Goal: Information Seeking & Learning: Compare options

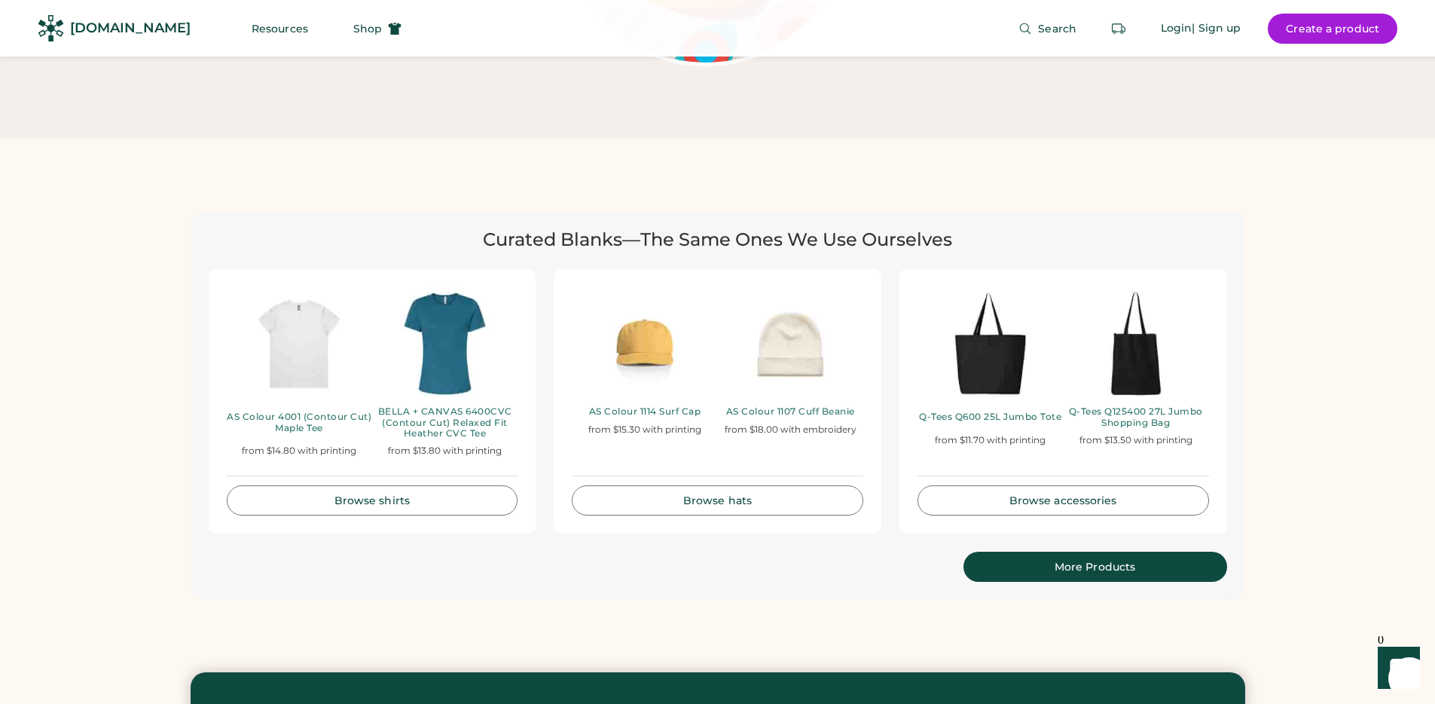
scroll to position [3113, 0]
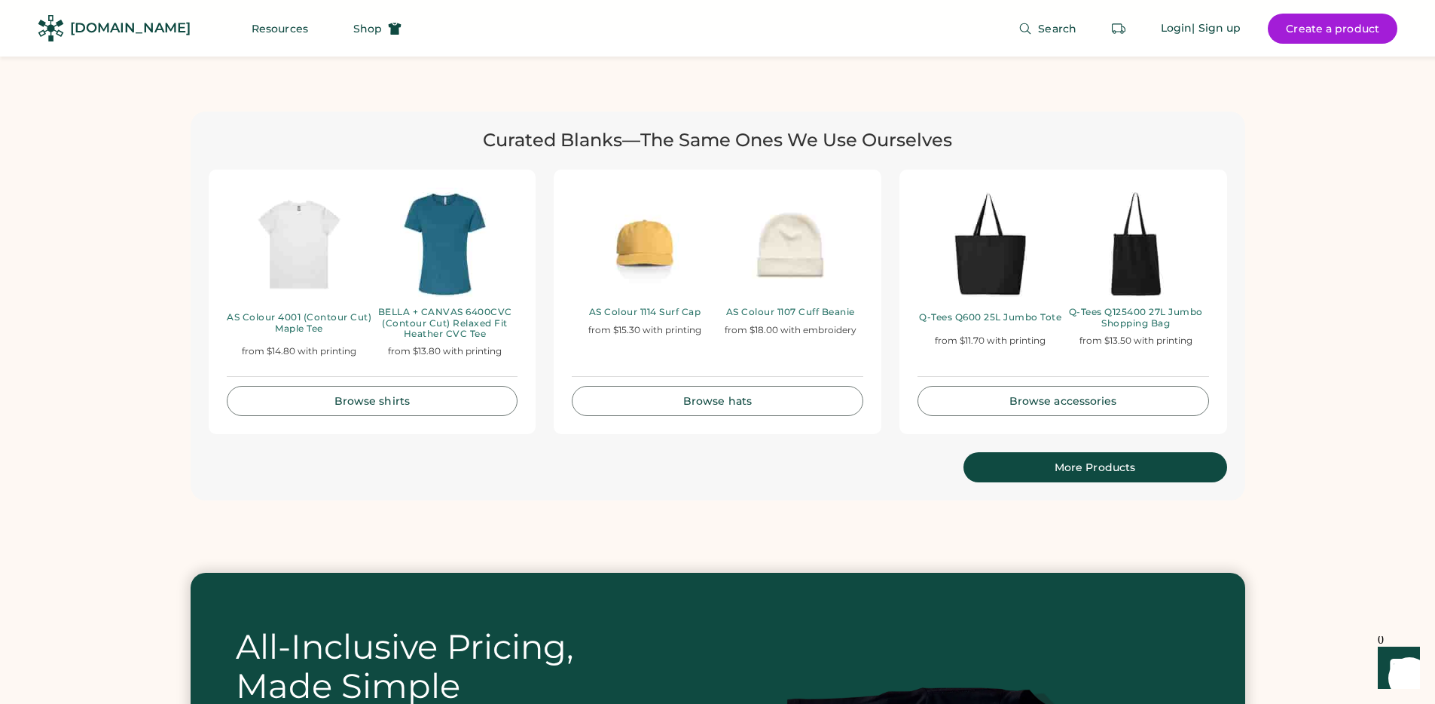
click at [160, 380] on div "Curated Blanks—The Same Ones We Use Ourselves AS Colour 4001 (Contour Cut) Mapl…" at bounding box center [717, 305] width 1435 height 533
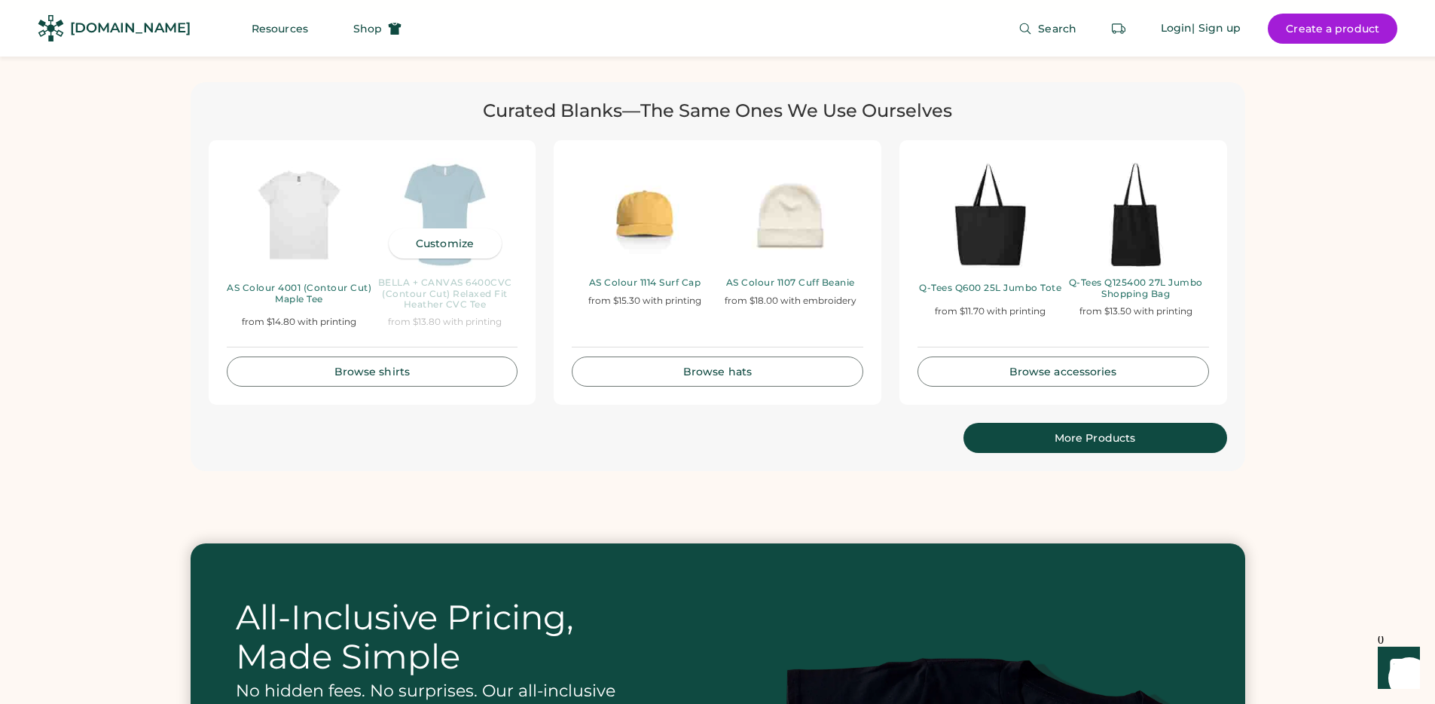
scroll to position [3153, 0]
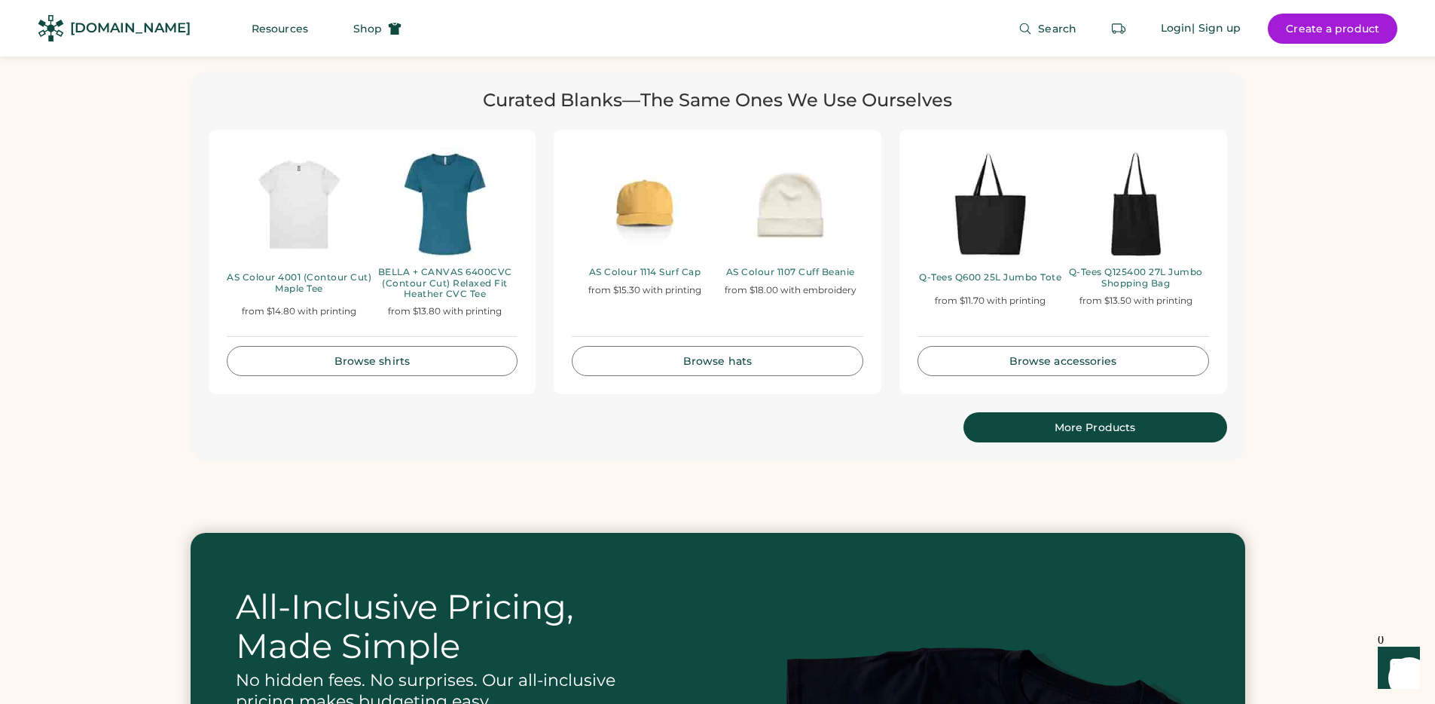
click at [1064, 422] on div "More Products" at bounding box center [1096, 427] width 228 height 11
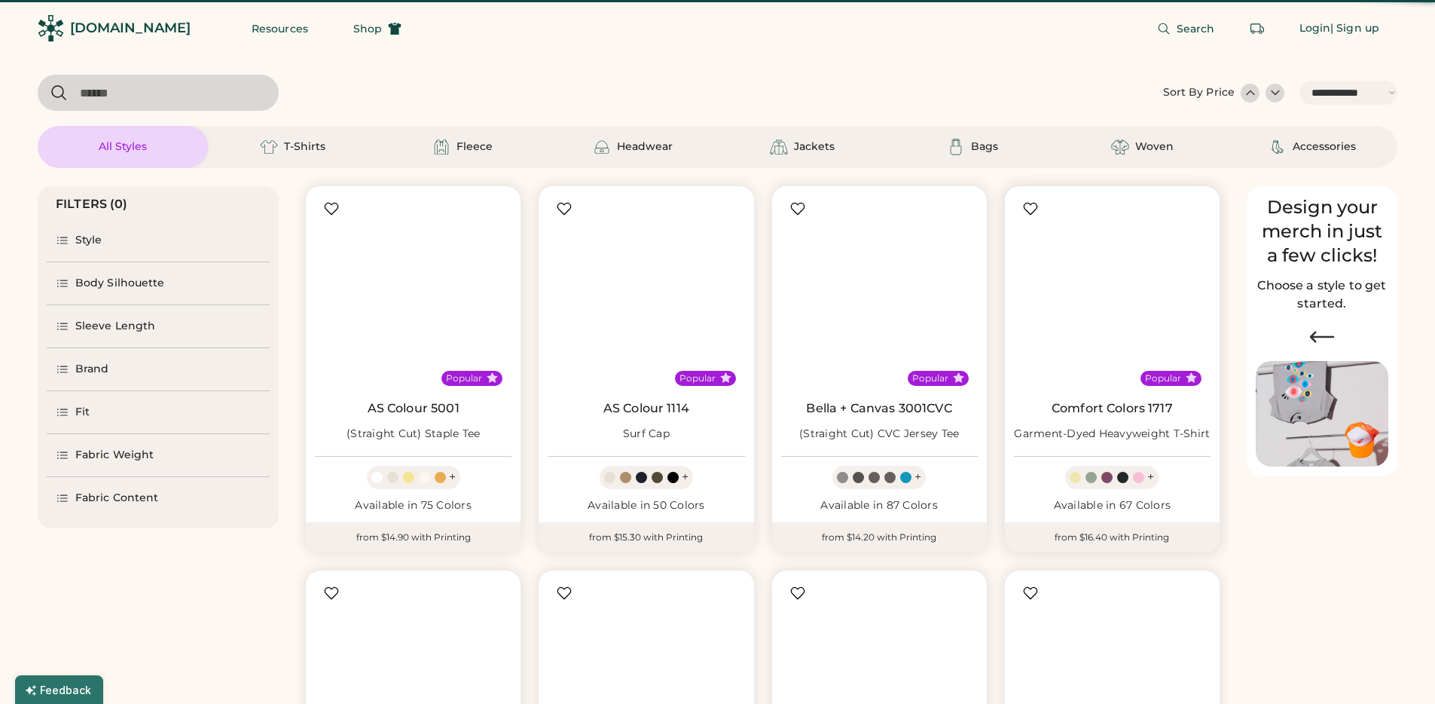
select select "*****"
select select "*"
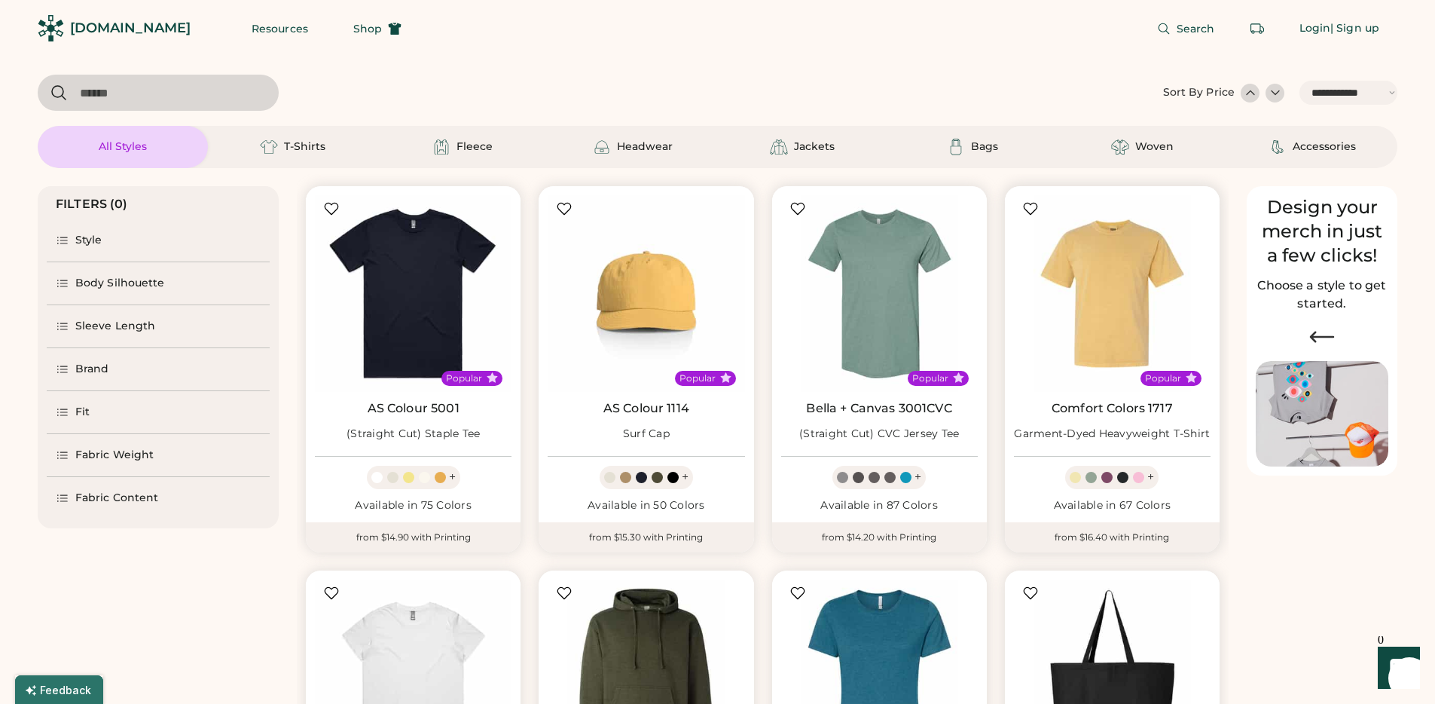
scroll to position [270, 0]
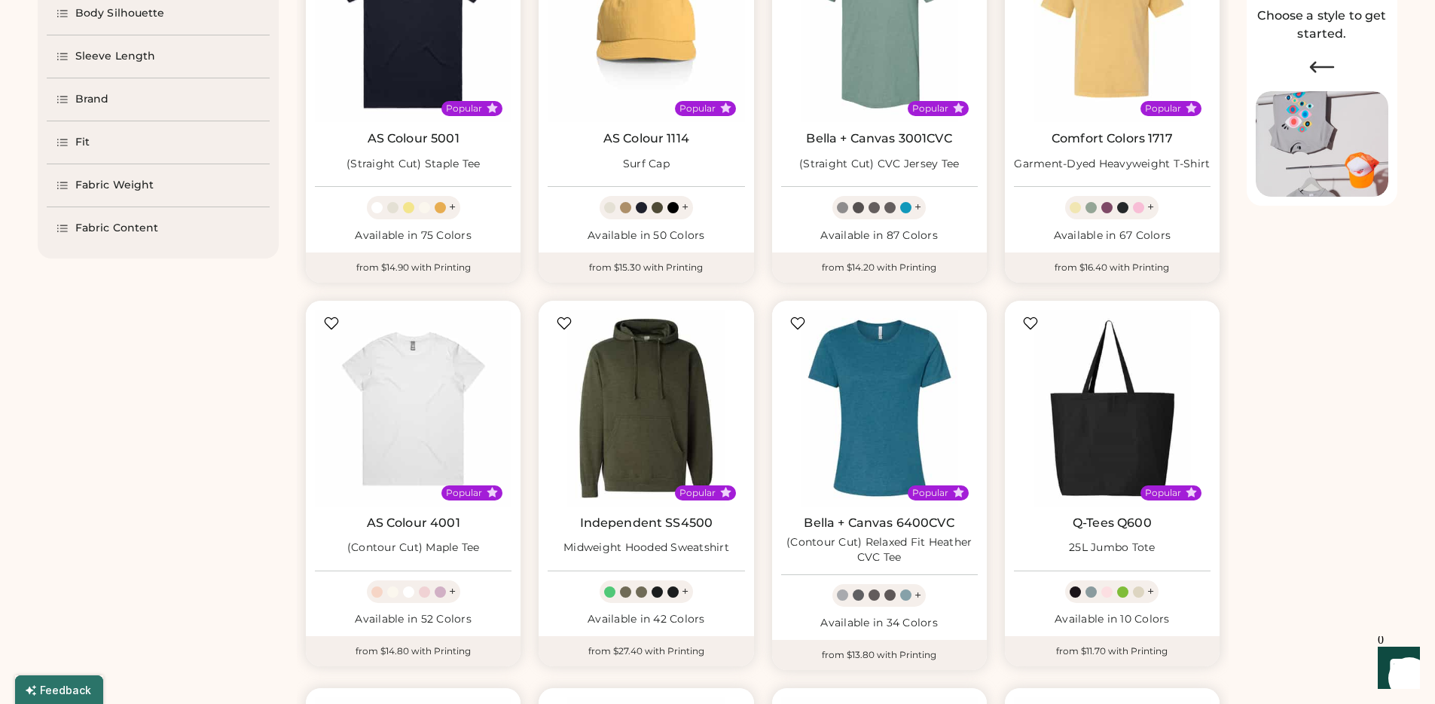
select select "*****"
select select "*"
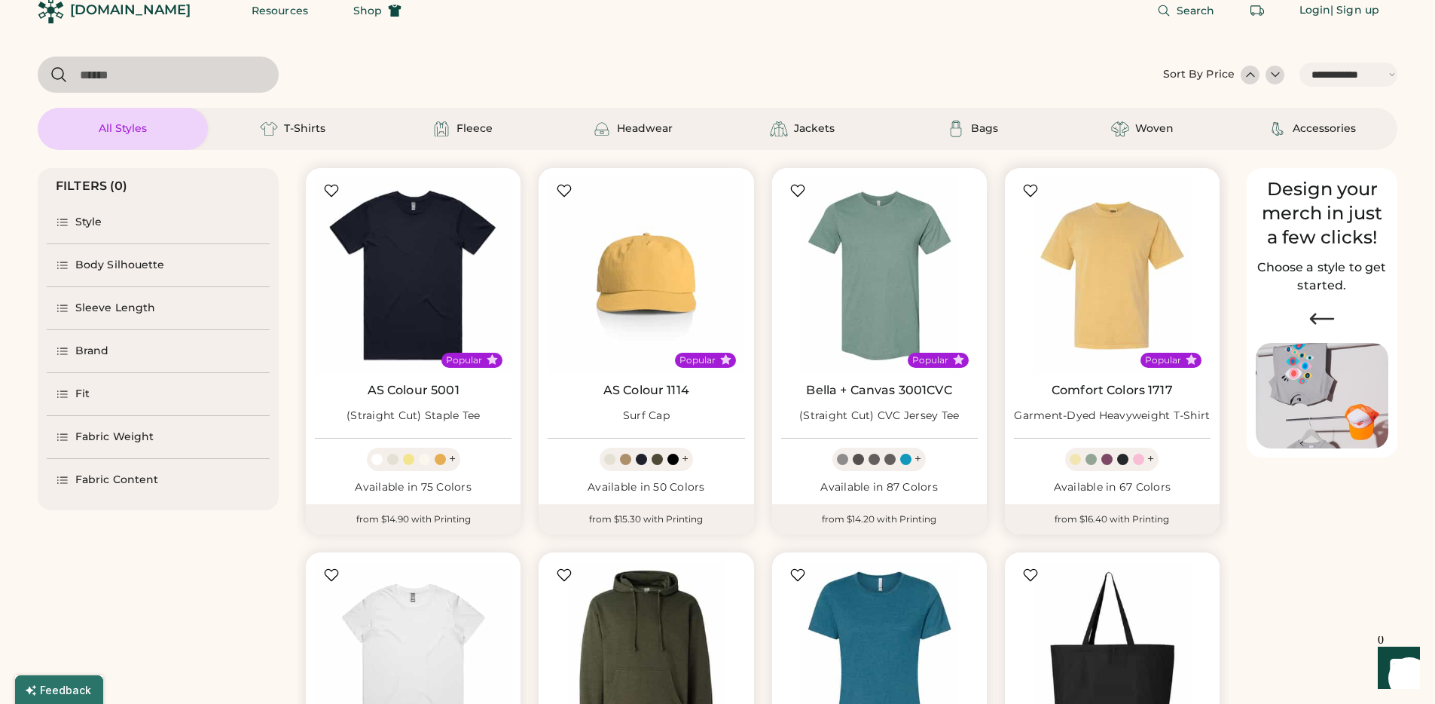
scroll to position [0, 0]
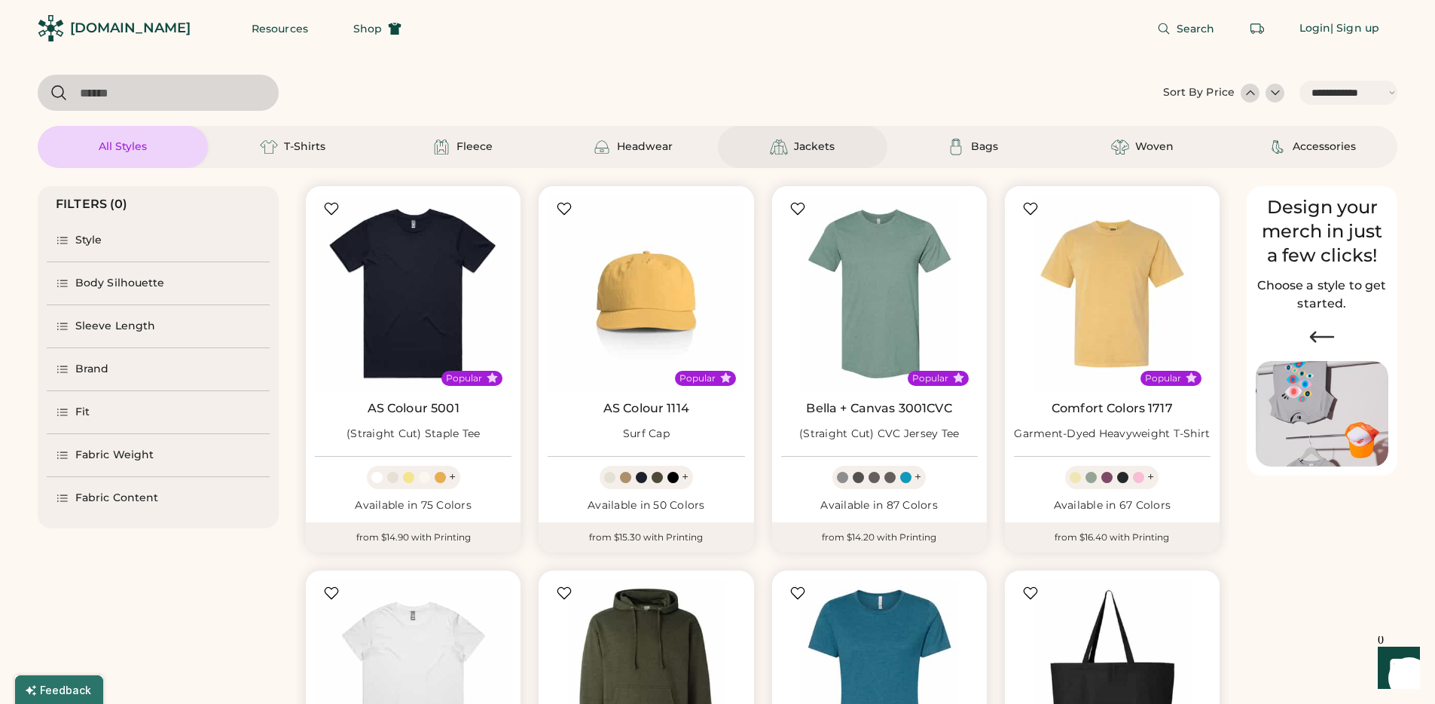
click at [807, 148] on div "Jackets" at bounding box center [814, 146] width 41 height 15
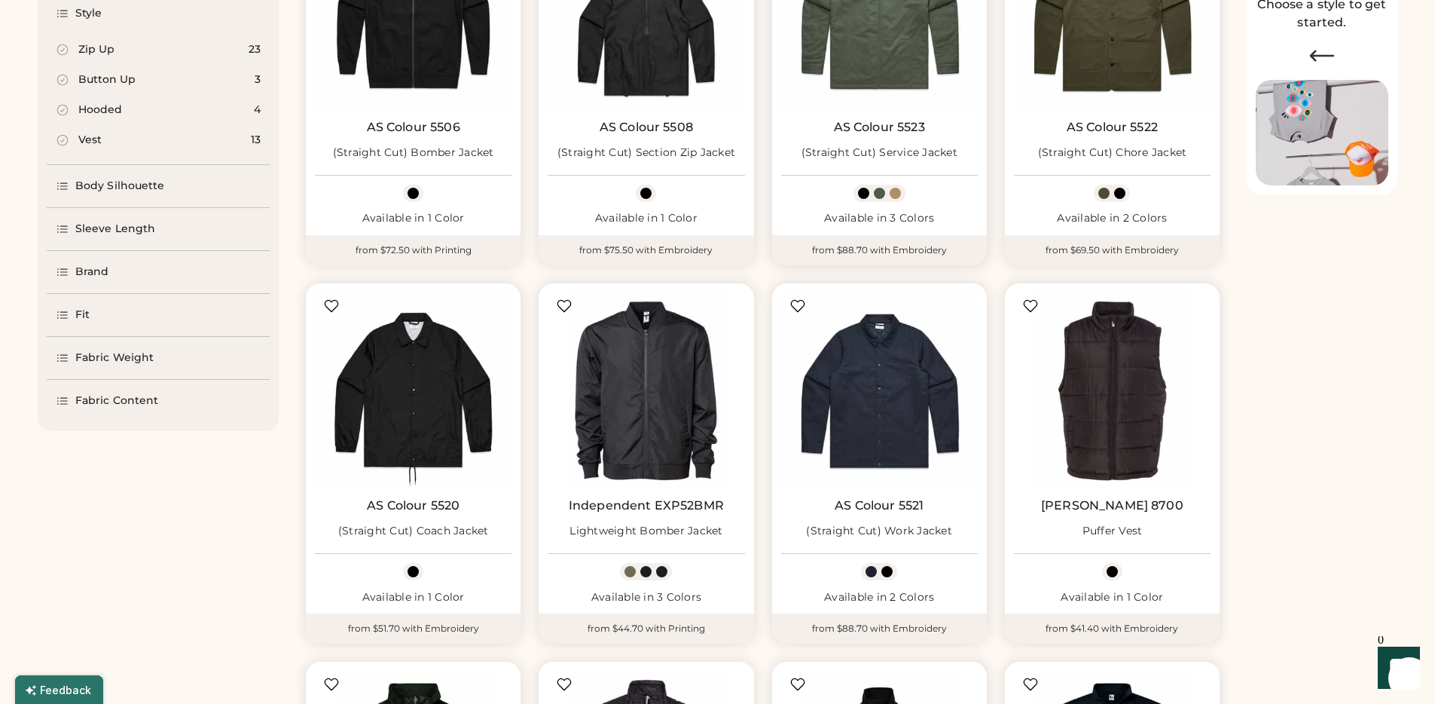
scroll to position [55, 0]
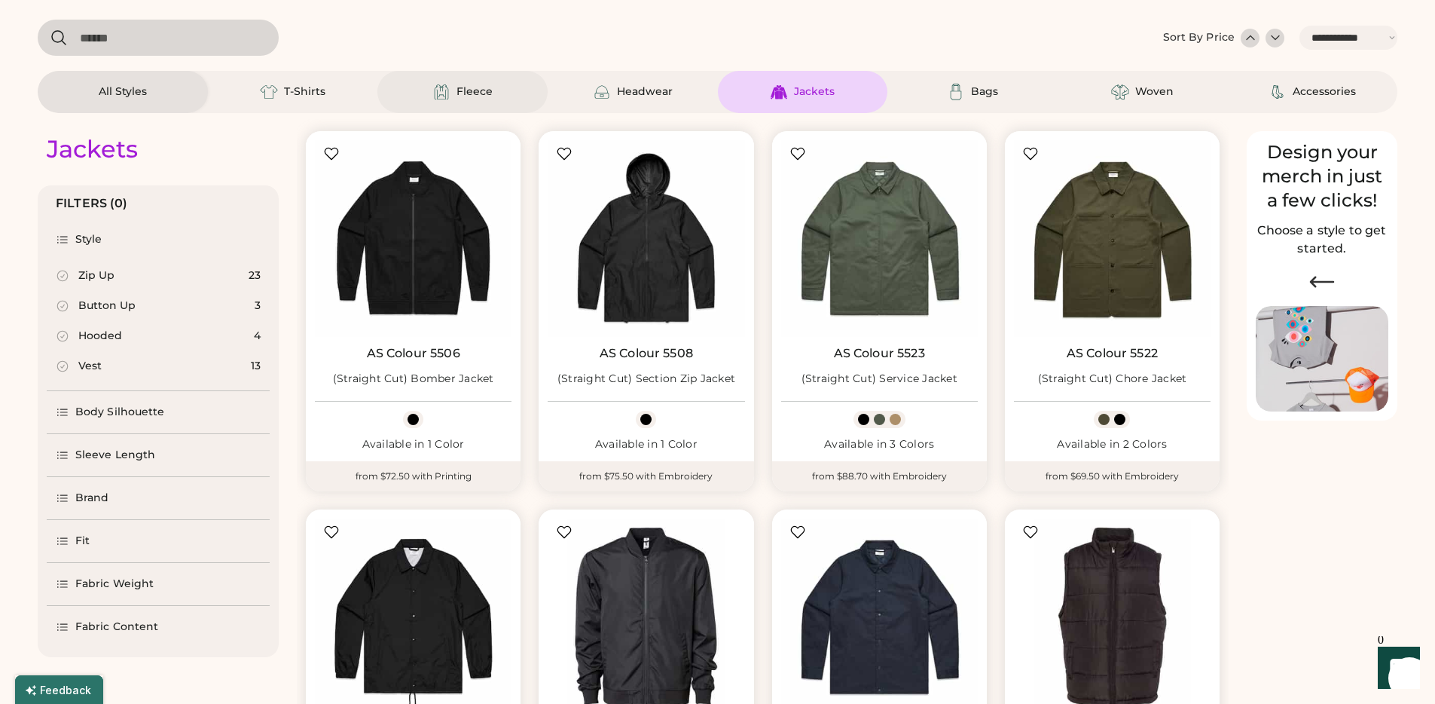
click at [463, 86] on div "Fleece" at bounding box center [475, 91] width 36 height 15
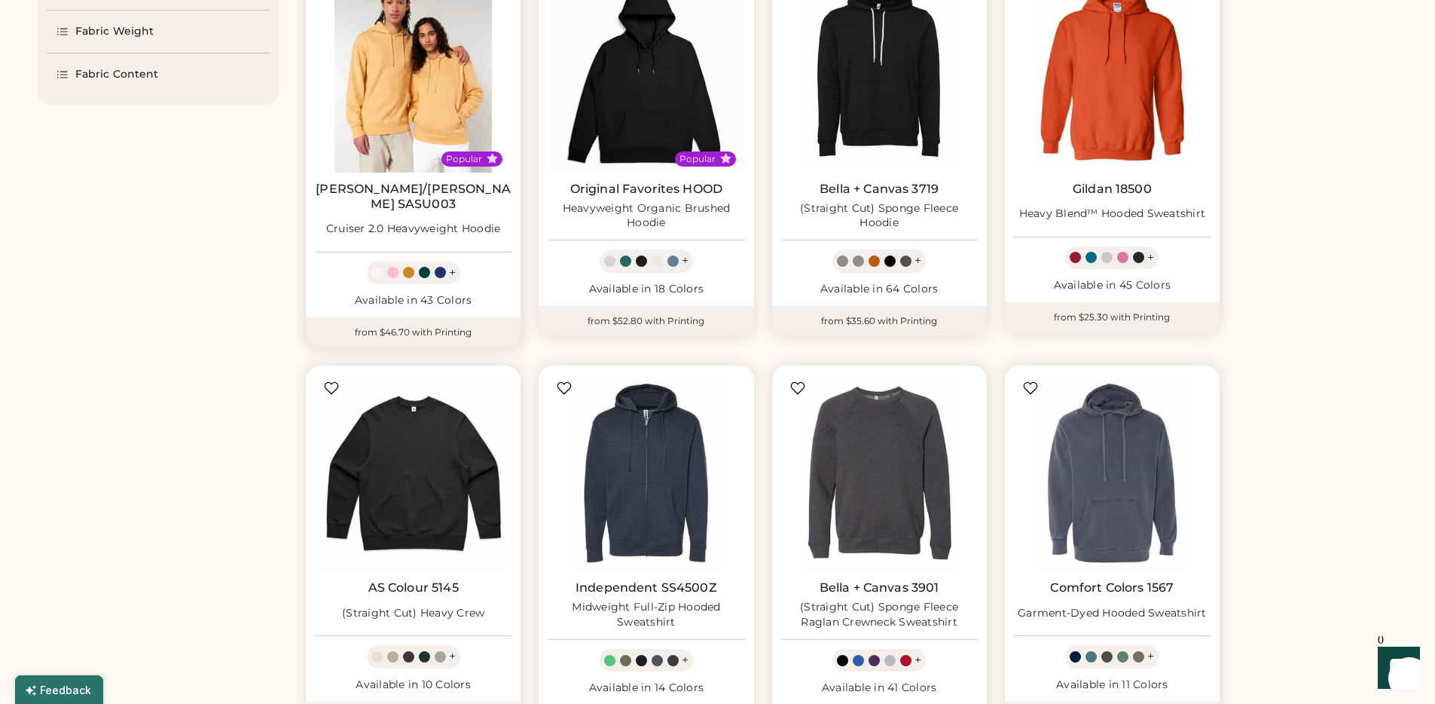
scroll to position [960, 0]
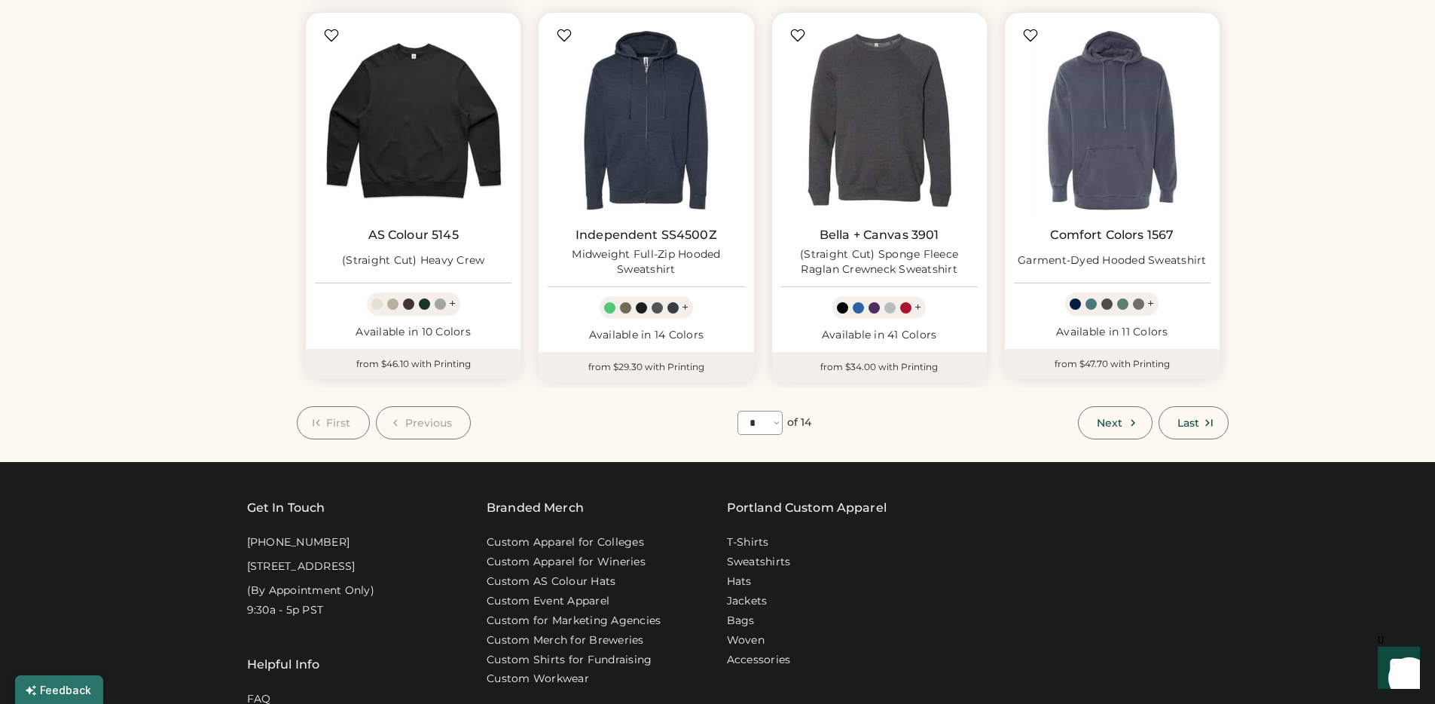
click at [1138, 416] on icon at bounding box center [1133, 423] width 14 height 14
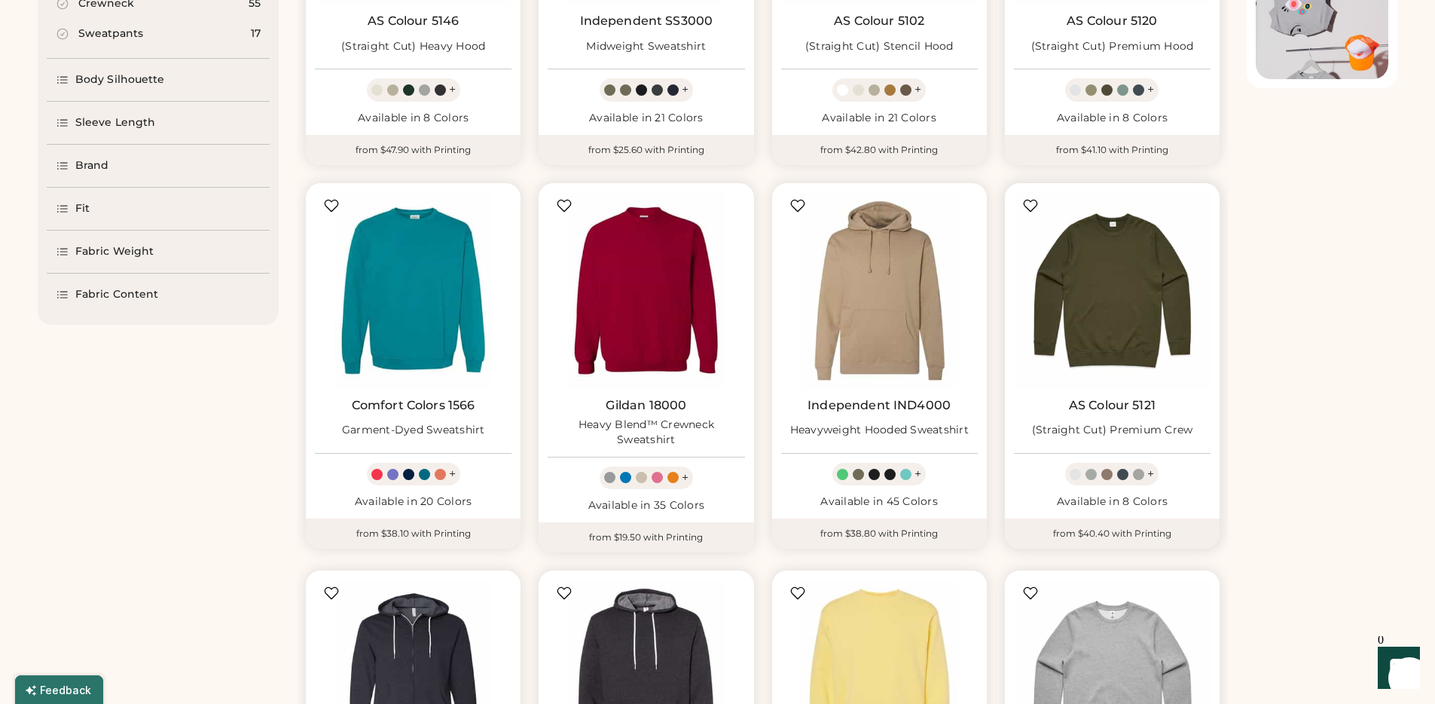
scroll to position [878, 0]
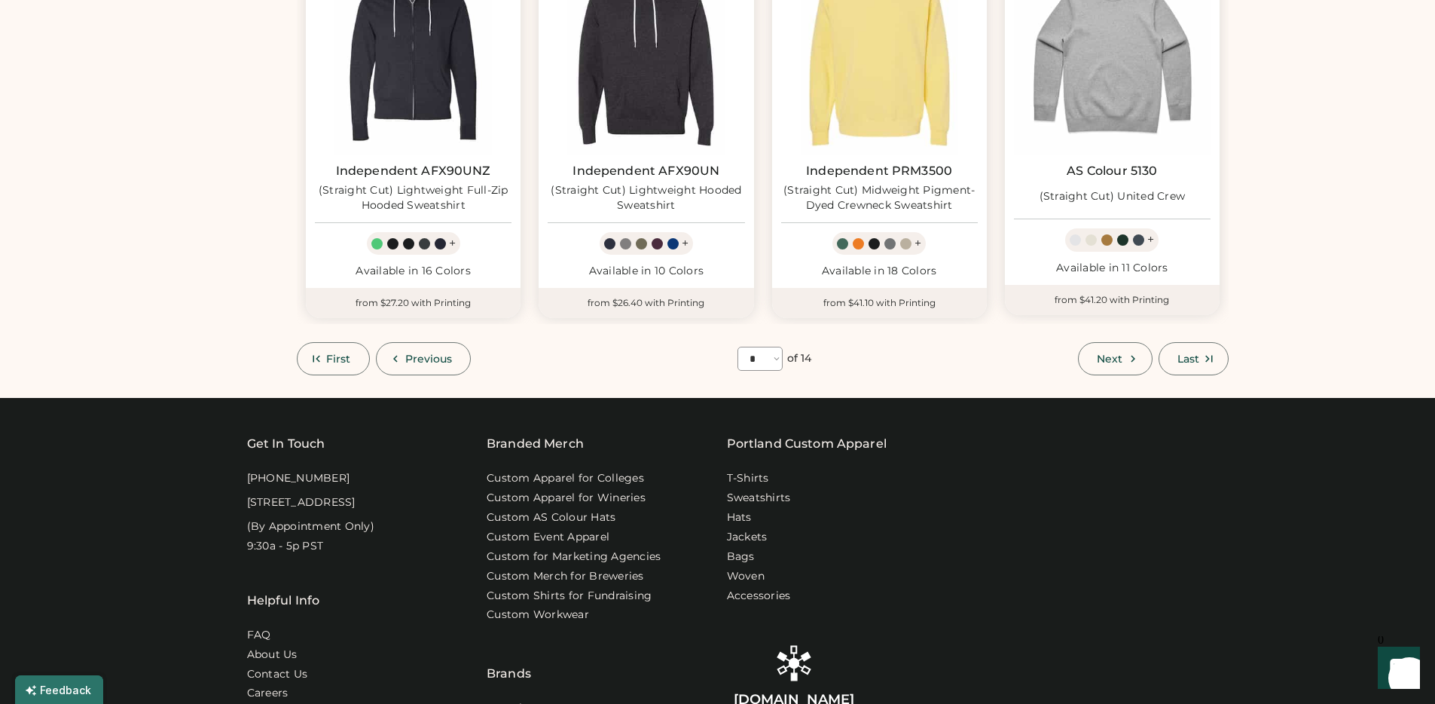
scroll to position [1000, 0]
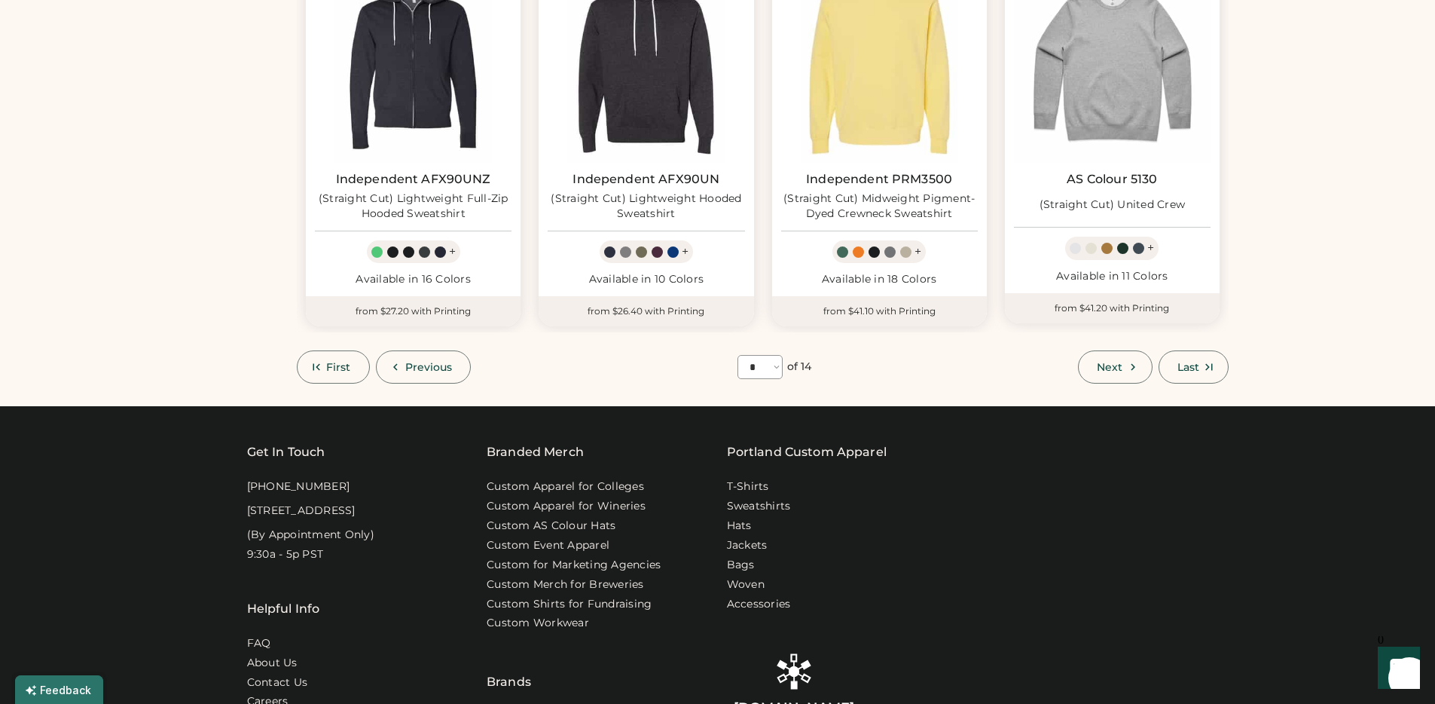
click at [1116, 355] on button "Next" at bounding box center [1115, 366] width 74 height 33
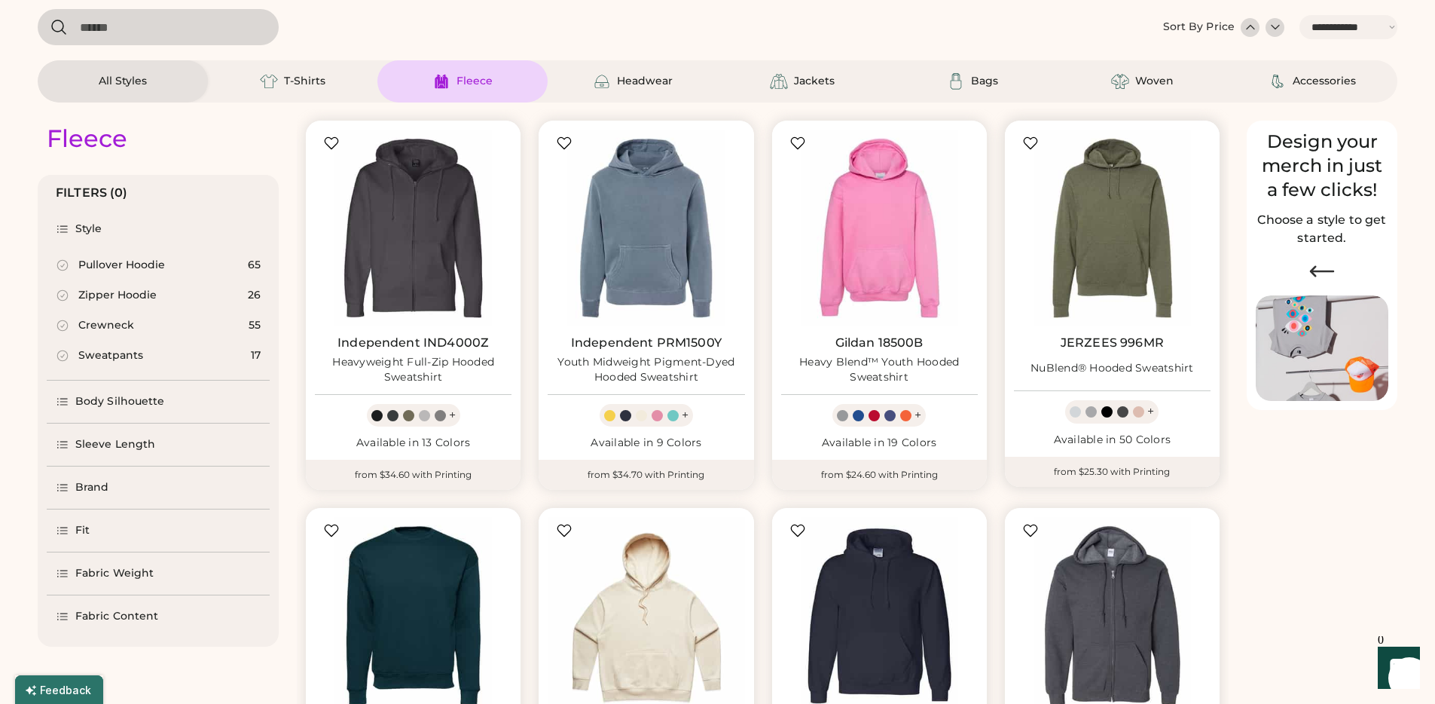
scroll to position [771, 0]
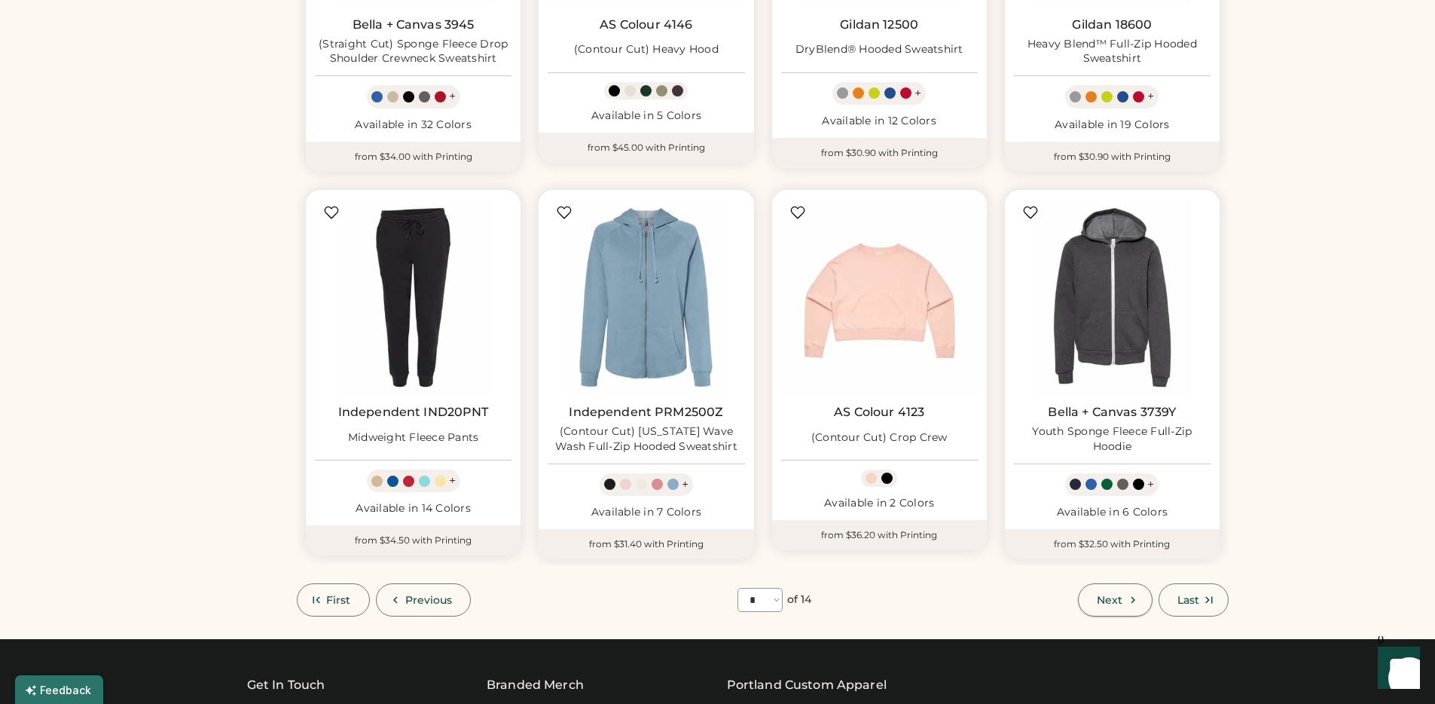
click at [1099, 591] on button "Next" at bounding box center [1115, 599] width 74 height 33
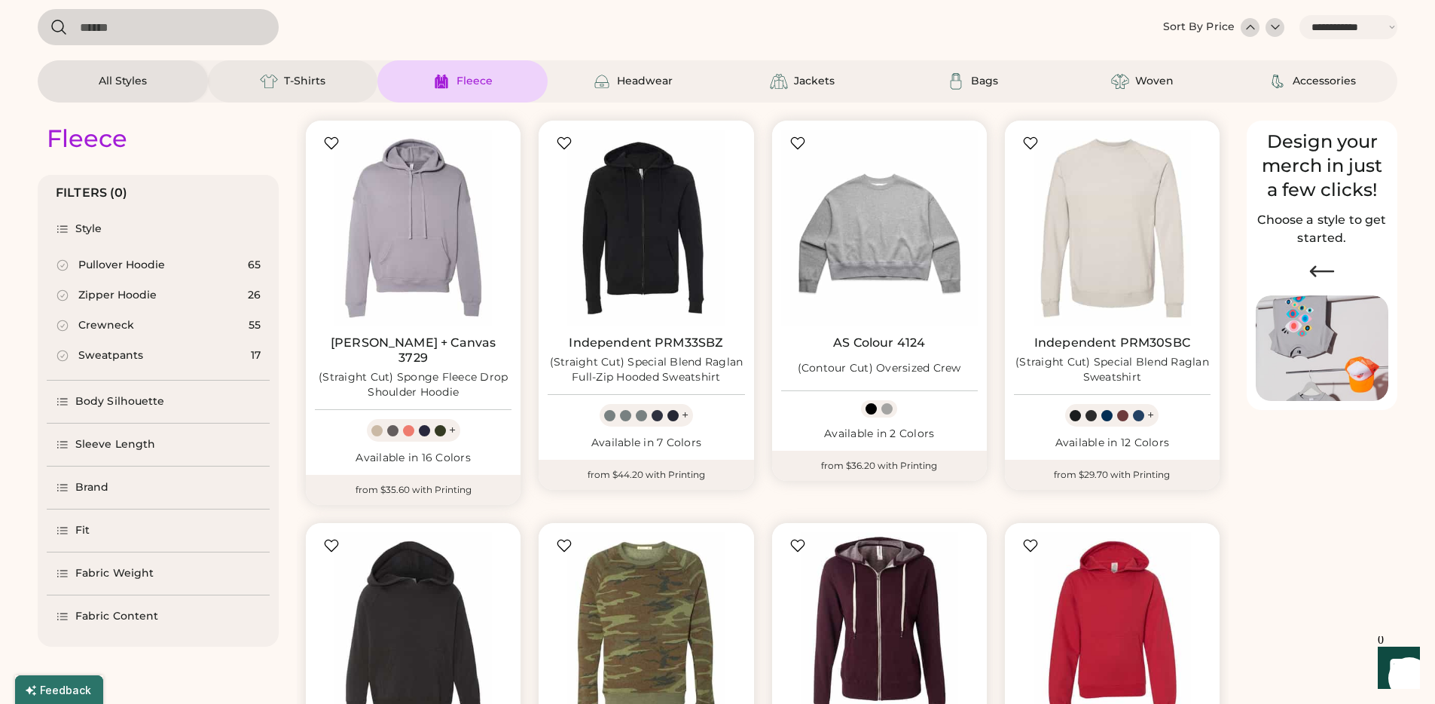
click at [322, 81] on div "T-Shirts" at bounding box center [304, 81] width 41 height 15
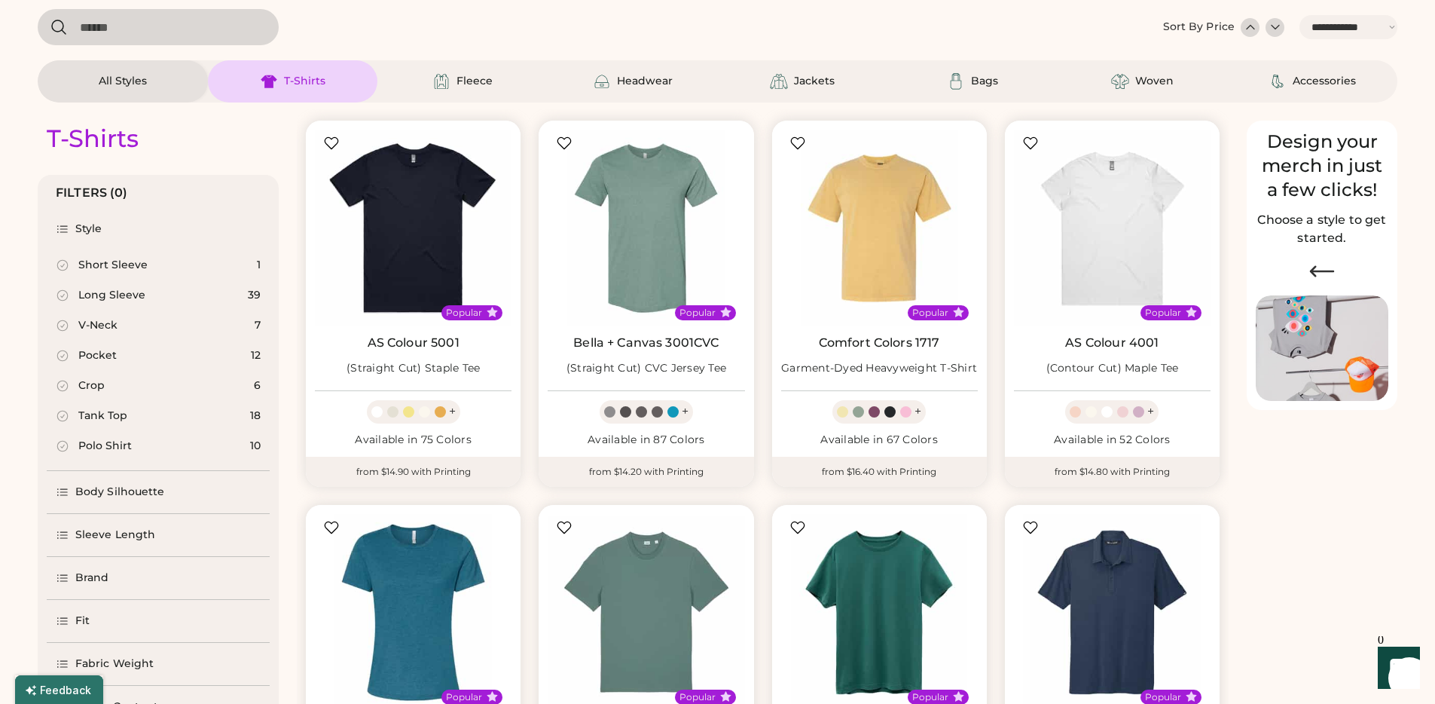
click at [115, 422] on div "Tank Top" at bounding box center [102, 415] width 49 height 15
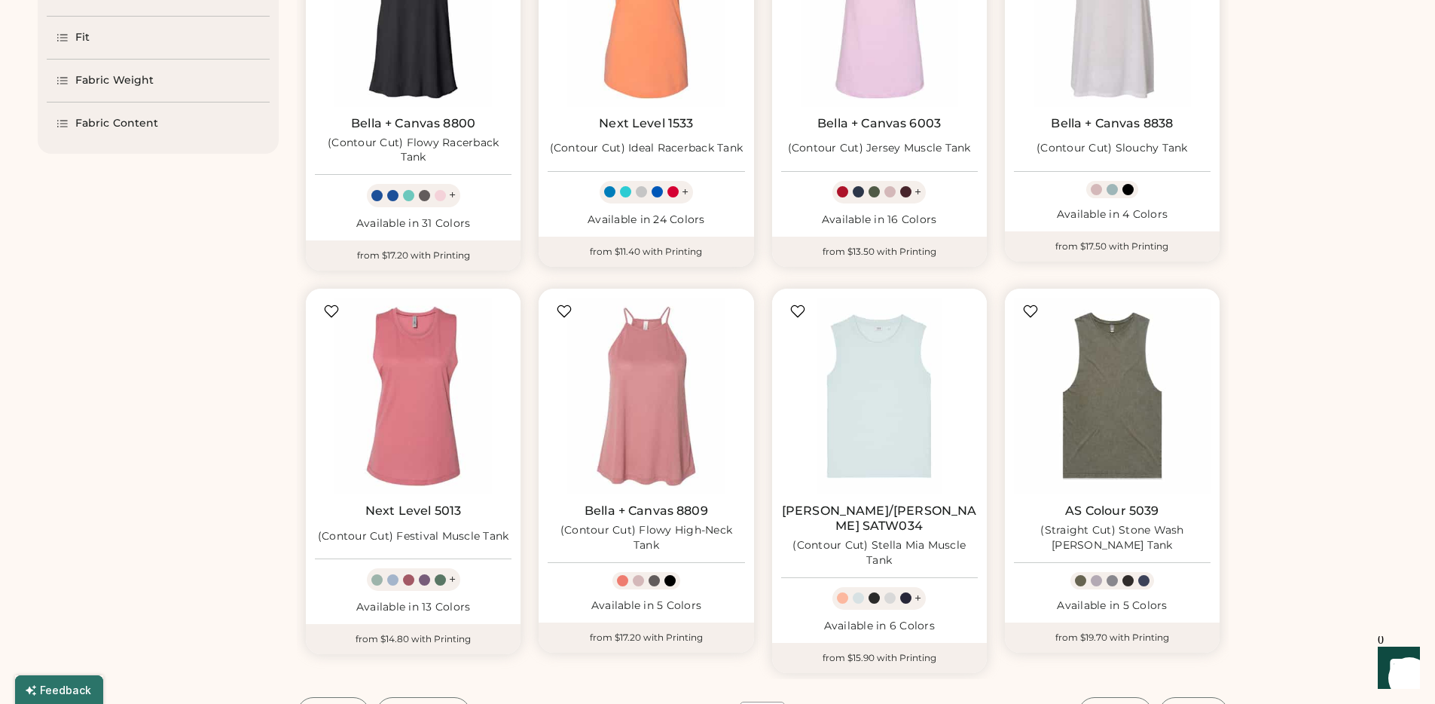
scroll to position [839, 0]
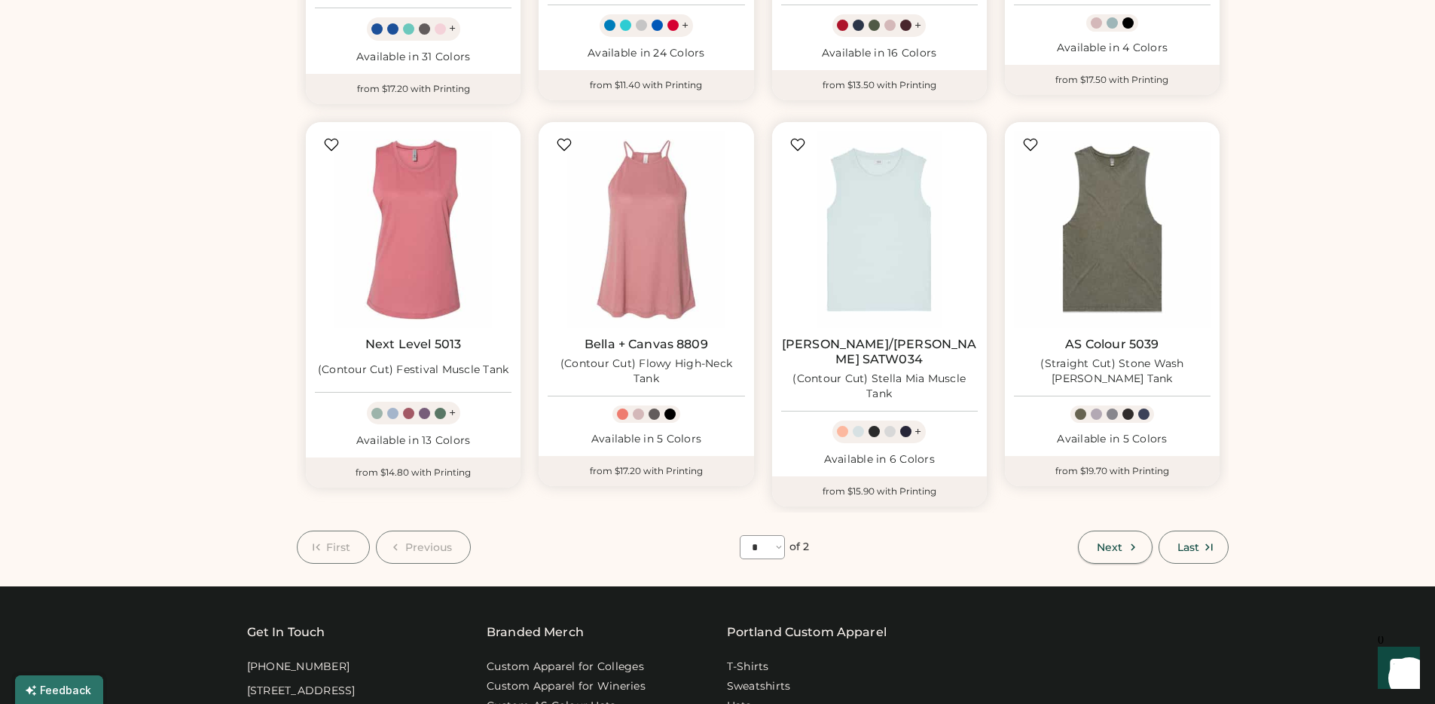
click at [1095, 530] on button "Next" at bounding box center [1115, 546] width 74 height 33
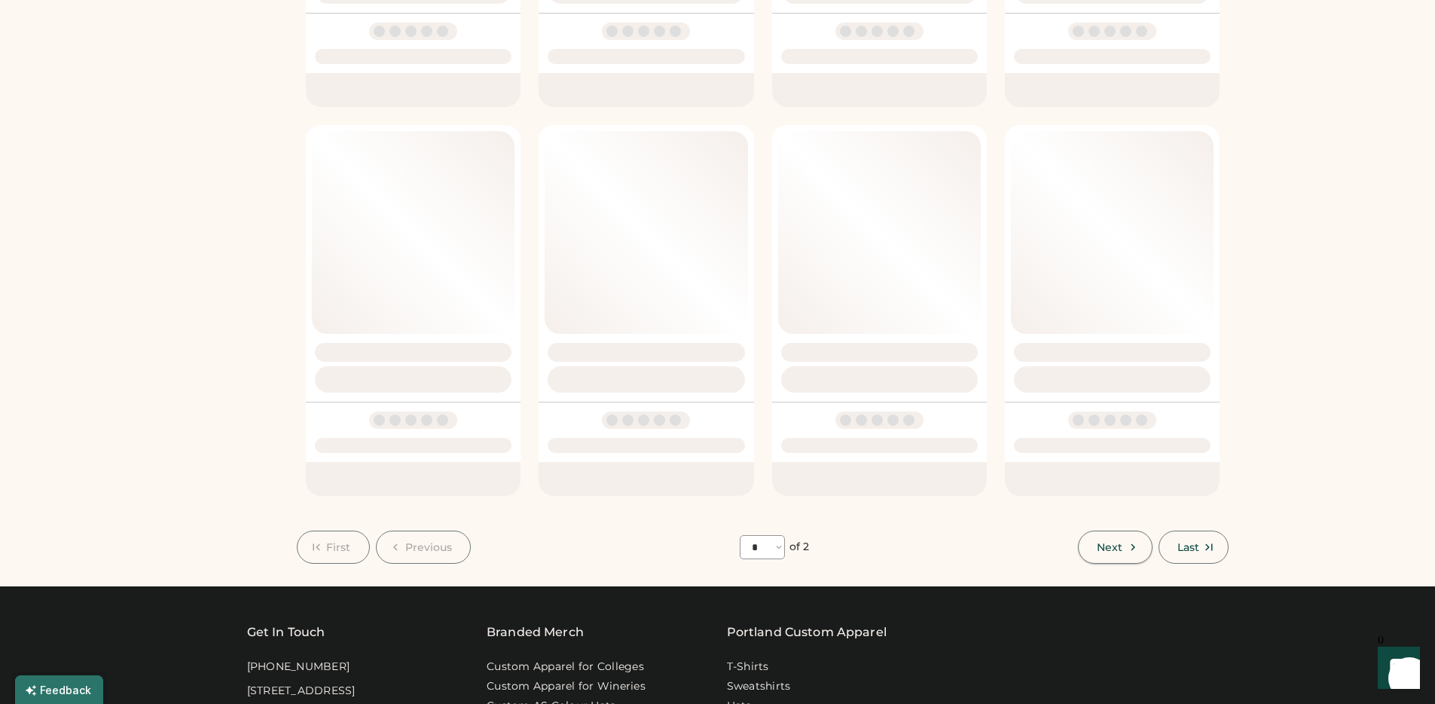
select select "*"
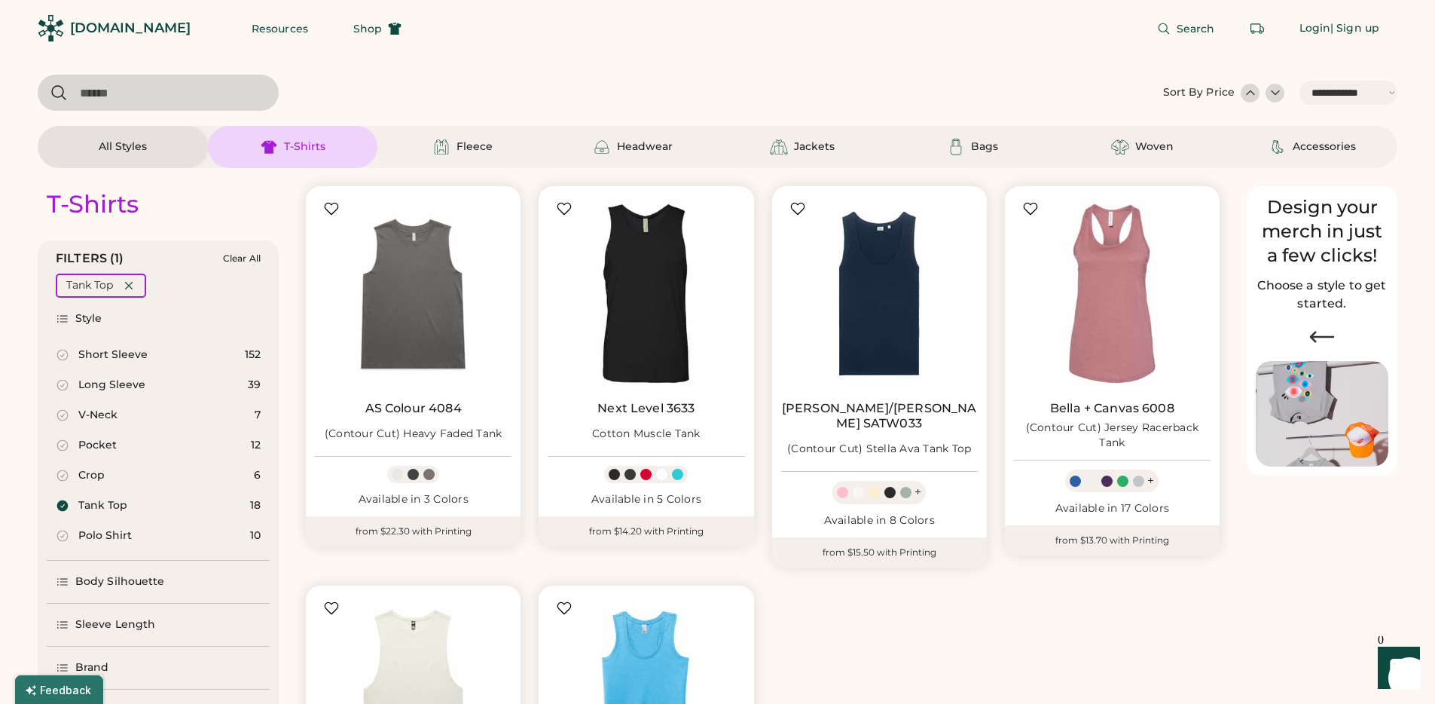
click at [738, 49] on div "Search Login | Sign up" at bounding box center [909, 28] width 978 height 57
